Goal: Transaction & Acquisition: Purchase product/service

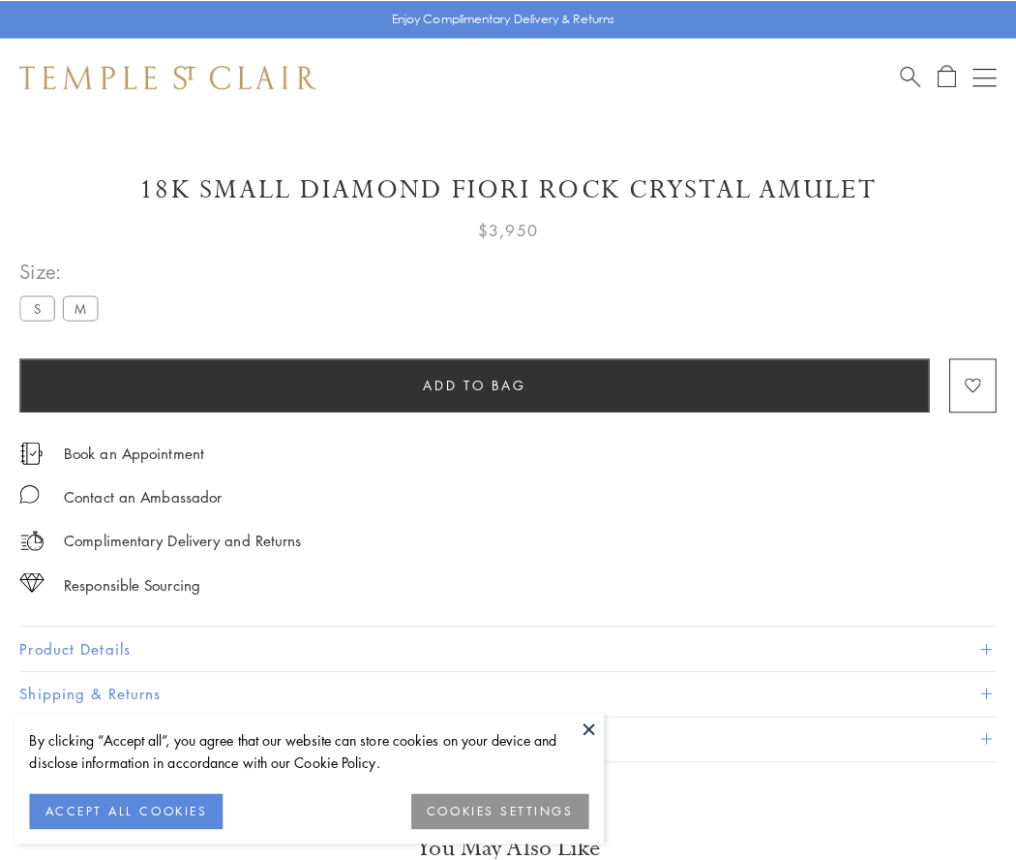
scroll to position [40, 0]
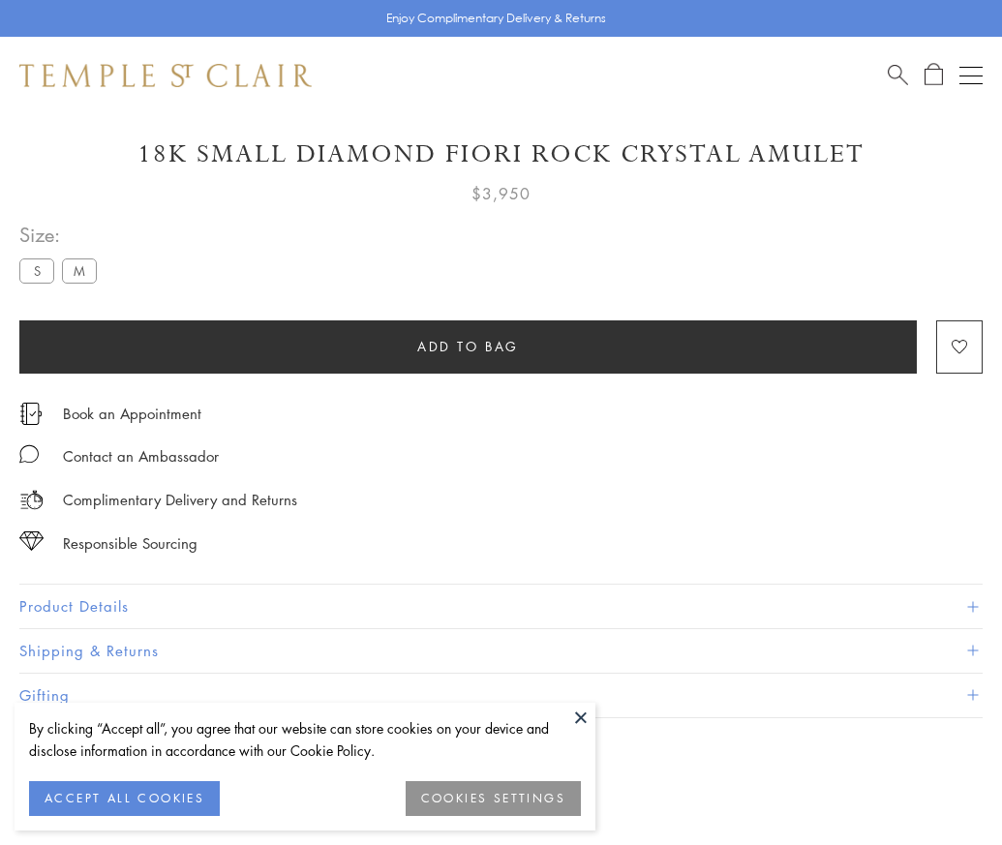
click at [468, 346] on span "Add to bag" at bounding box center [468, 346] width 102 height 21
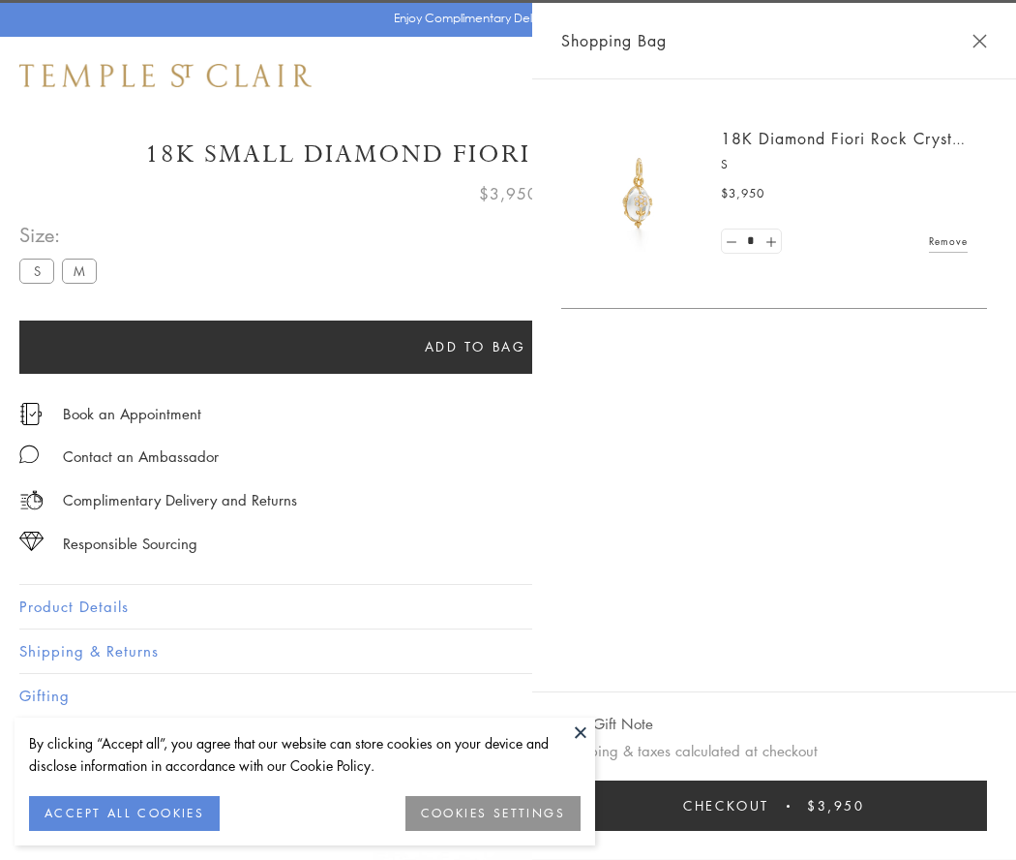
click at [787, 805] on button "Checkout $3,950" at bounding box center [774, 805] width 426 height 50
